Goal: Find specific page/section: Find specific page/section

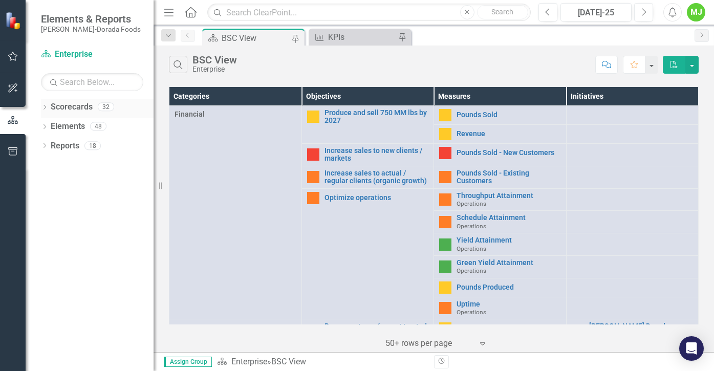
click at [45, 107] on icon at bounding box center [45, 107] width 3 height 5
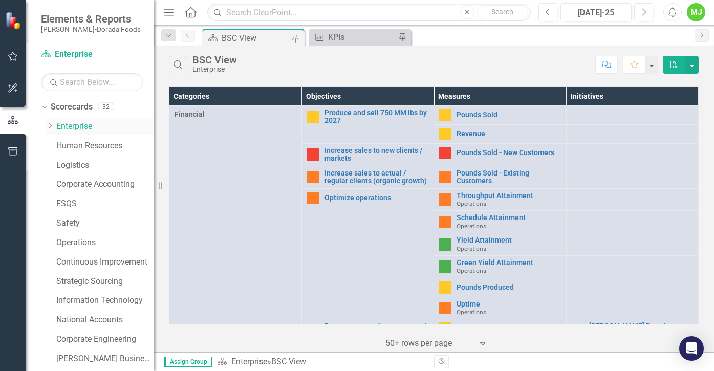
click at [54, 125] on div "Dropdown" at bounding box center [51, 126] width 10 height 9
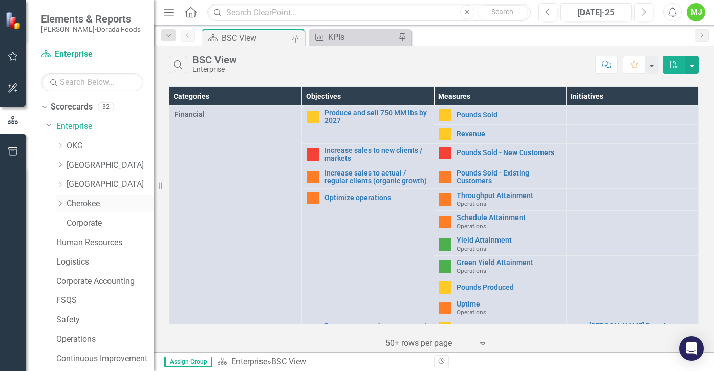
click at [89, 206] on link "Cherokee" at bounding box center [110, 204] width 87 height 12
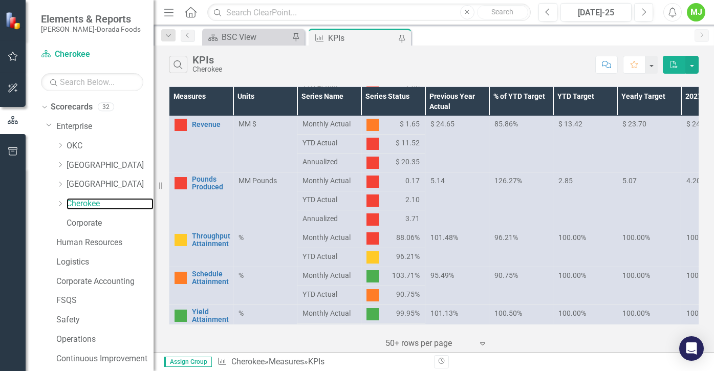
scroll to position [26, 0]
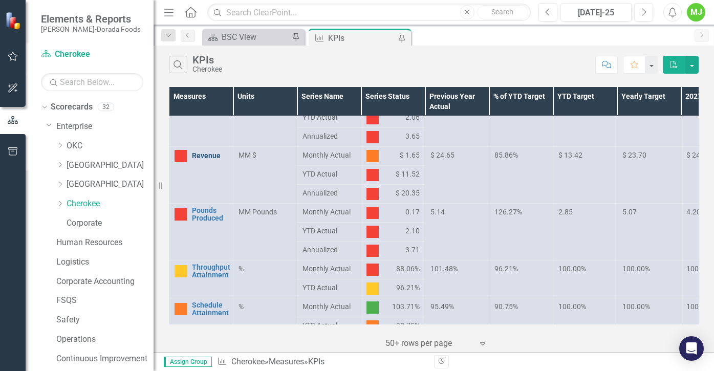
click at [207, 156] on link "Revenue" at bounding box center [210, 156] width 36 height 8
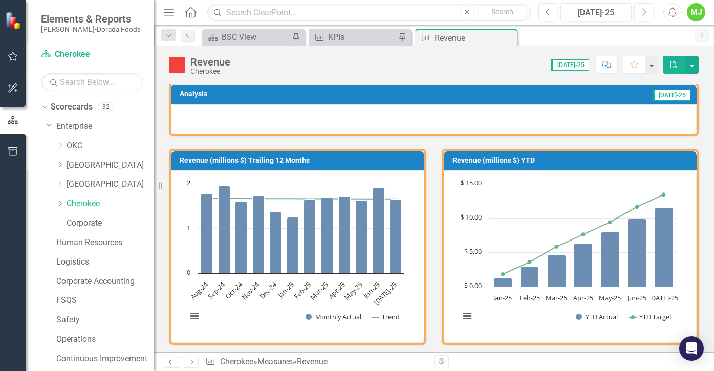
scroll to position [67, 0]
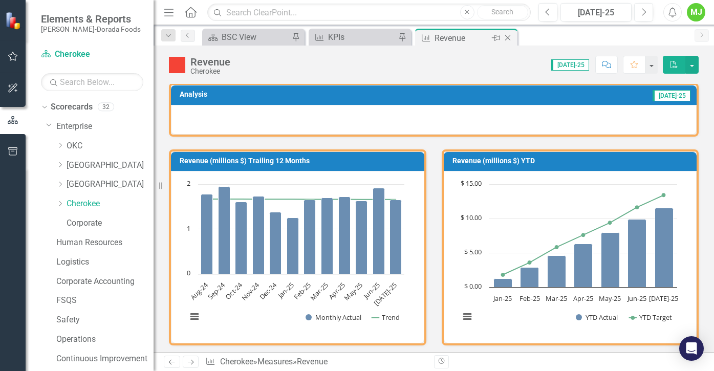
click at [465, 34] on div "Revenue" at bounding box center [462, 38] width 55 height 13
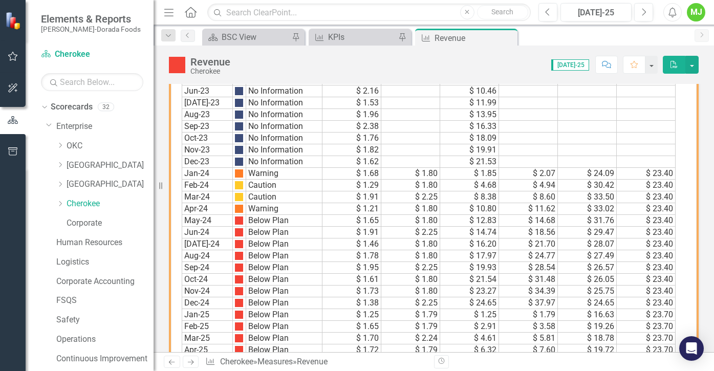
scroll to position [733, 0]
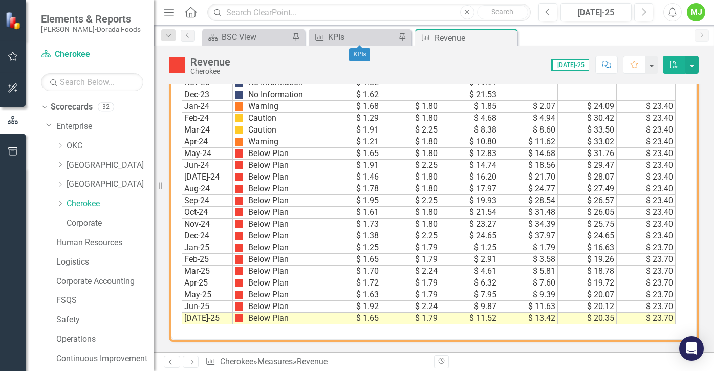
click at [351, 30] on div "Measure KPIs Pin" at bounding box center [360, 37] width 102 height 17
click at [372, 37] on div "KPIs" at bounding box center [362, 37] width 68 height 13
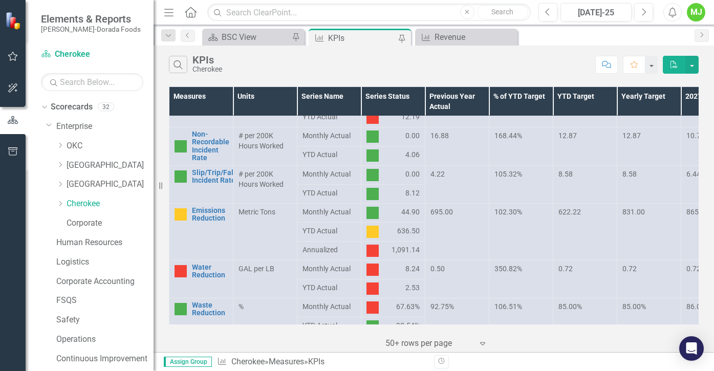
scroll to position [538, 0]
